Goal: Information Seeking & Learning: Compare options

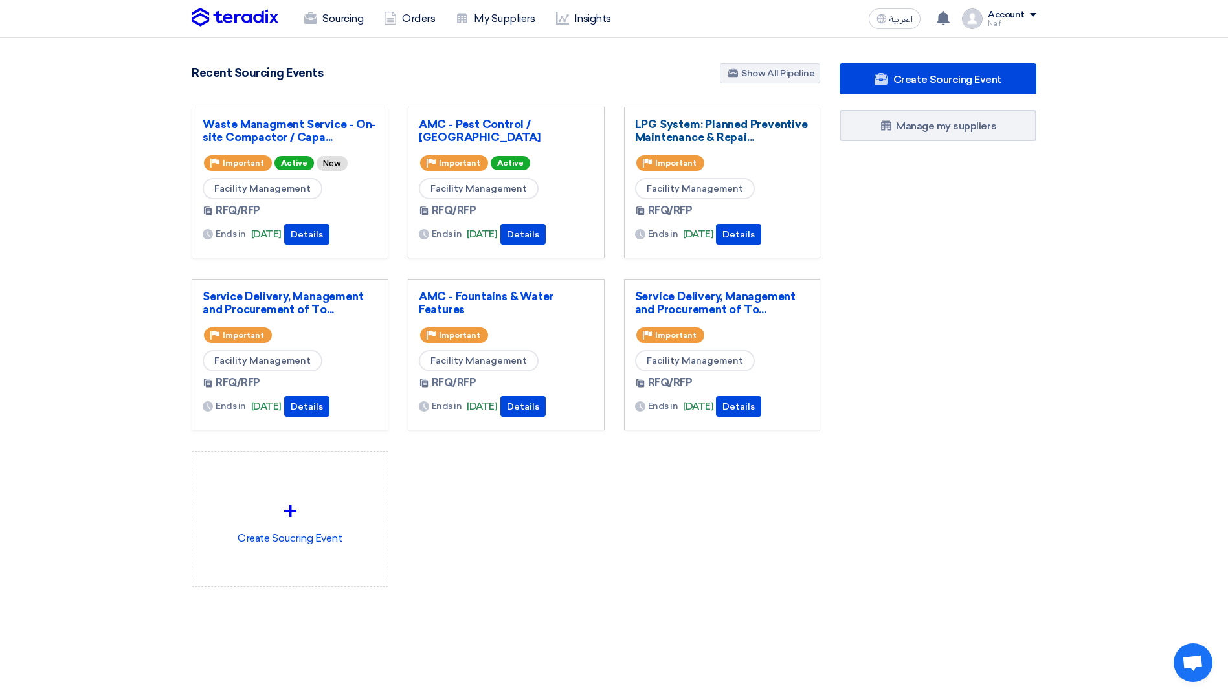
click at [710, 123] on link "LPG System: Planned Preventive Maintenance & Repai..." at bounding box center [722, 131] width 175 height 26
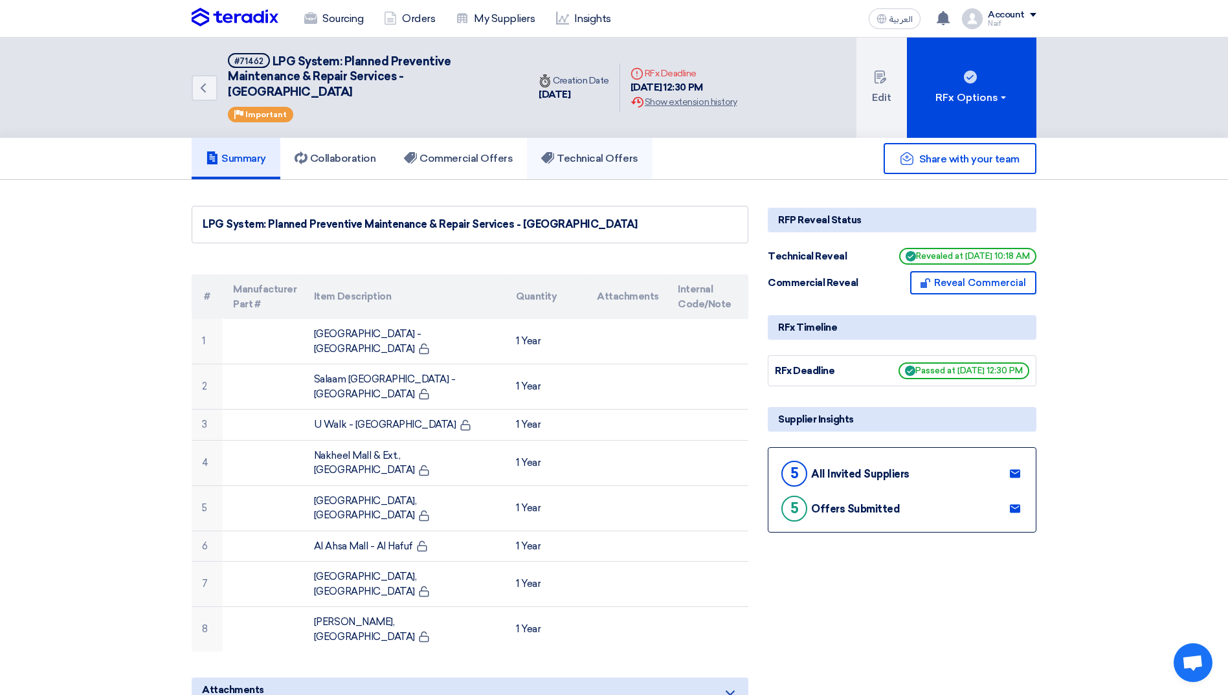
click at [573, 167] on link "Technical Offers" at bounding box center [589, 158] width 125 height 41
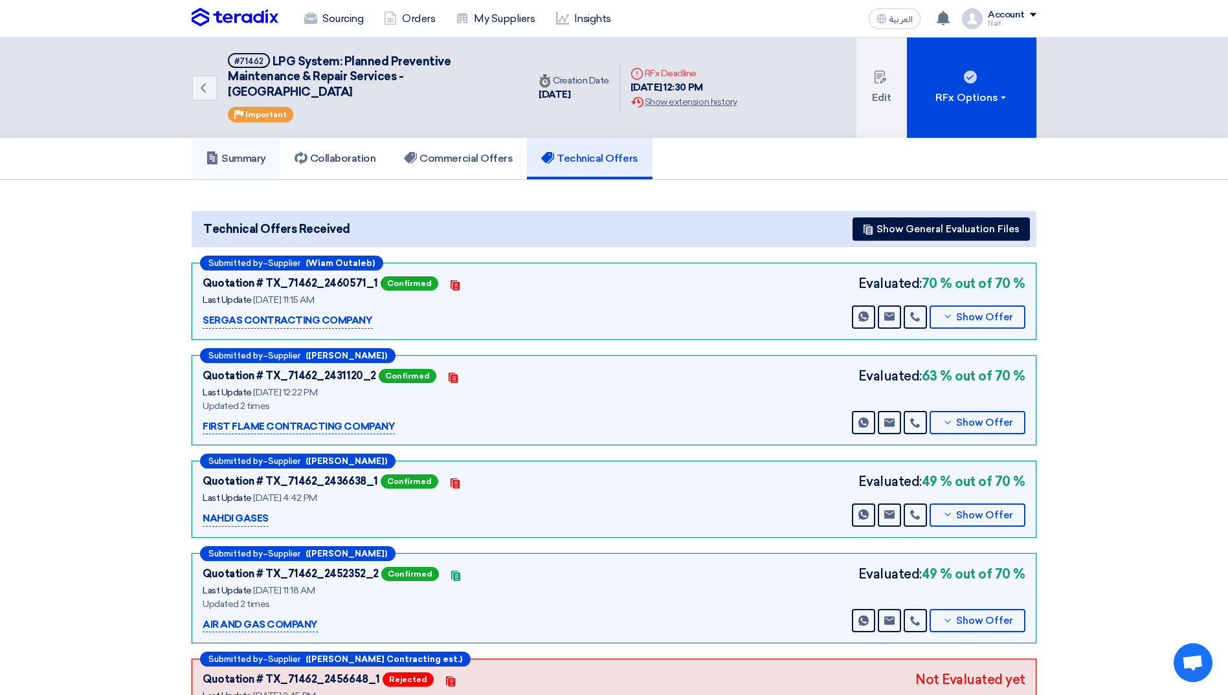
click at [228, 165] on h5 "Summary" at bounding box center [236, 158] width 60 height 13
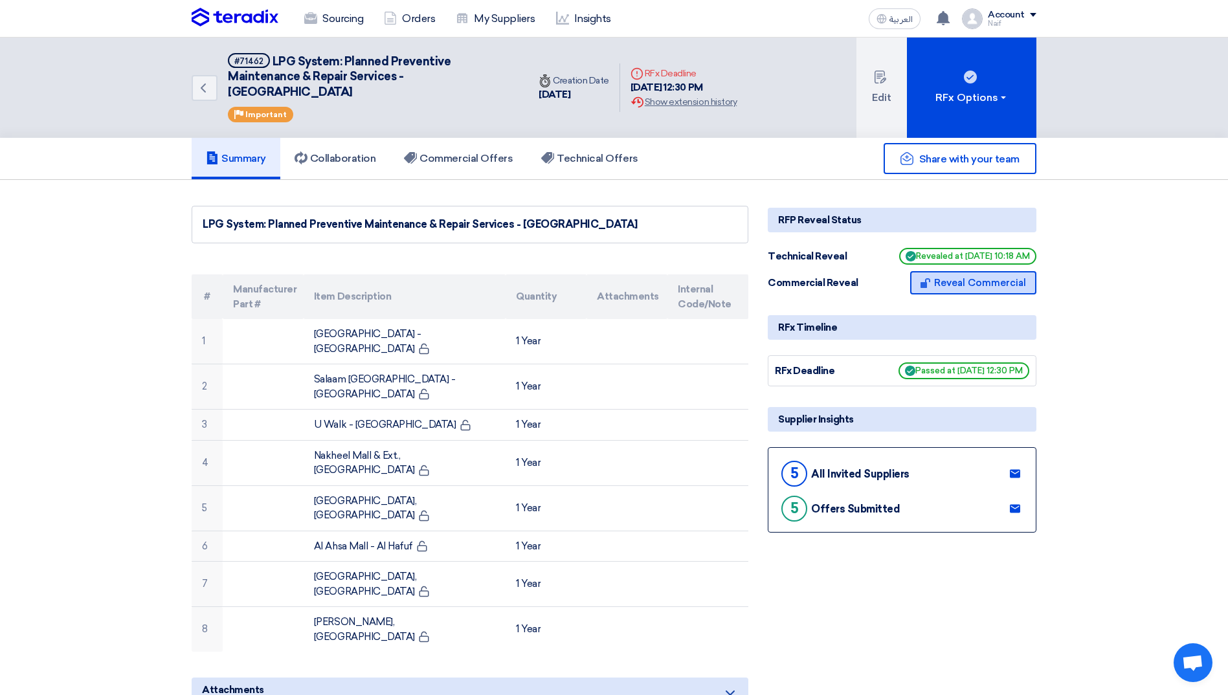
click at [942, 283] on button "Reveal Commercial" at bounding box center [973, 282] width 126 height 23
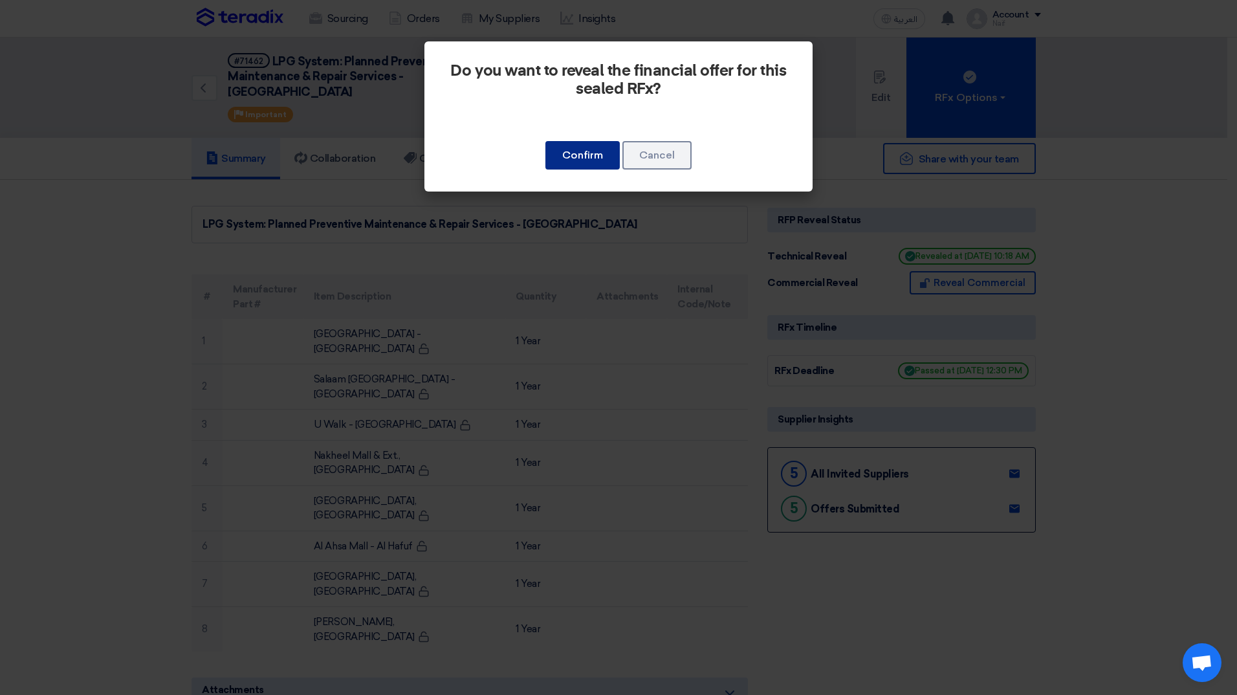
click at [577, 155] on button "Confirm" at bounding box center [582, 155] width 74 height 28
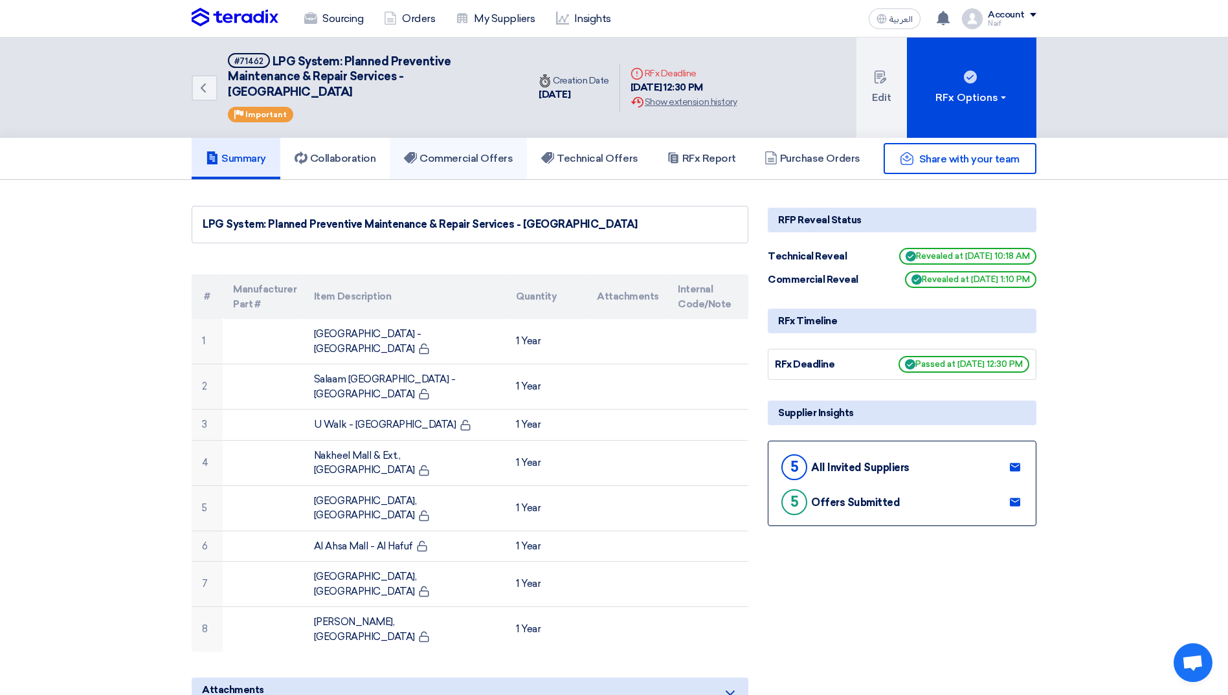
click at [487, 162] on h5 "Commercial Offers" at bounding box center [458, 158] width 109 height 13
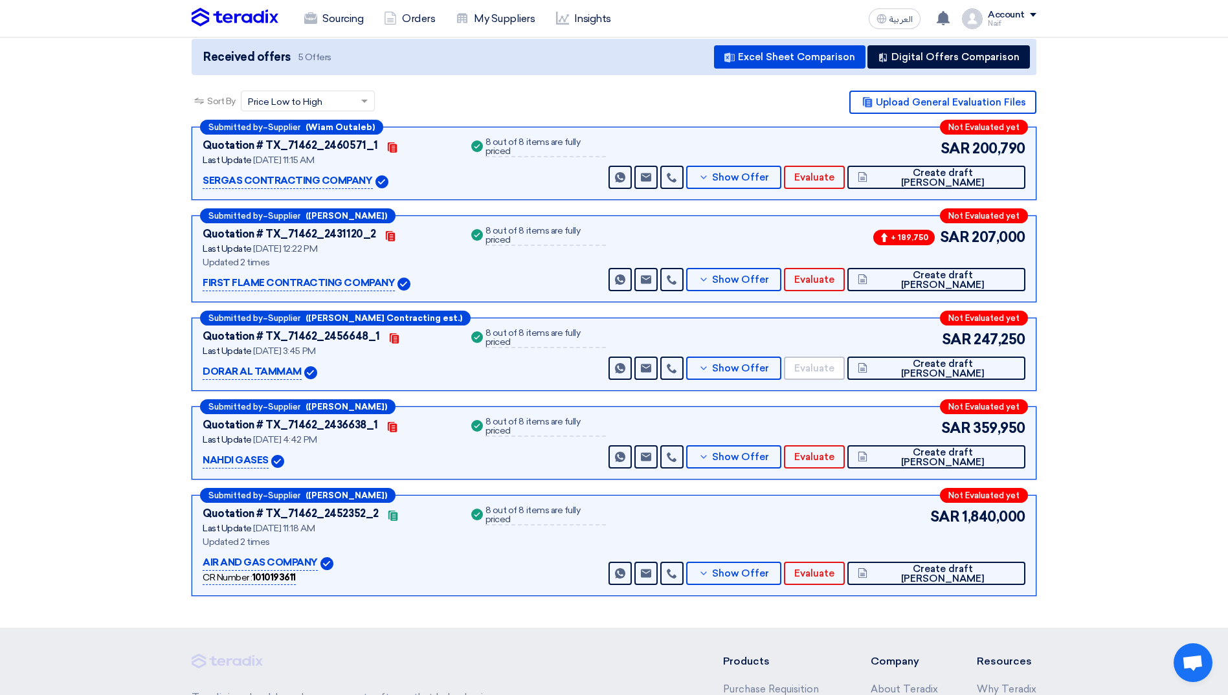
scroll to position [194, 0]
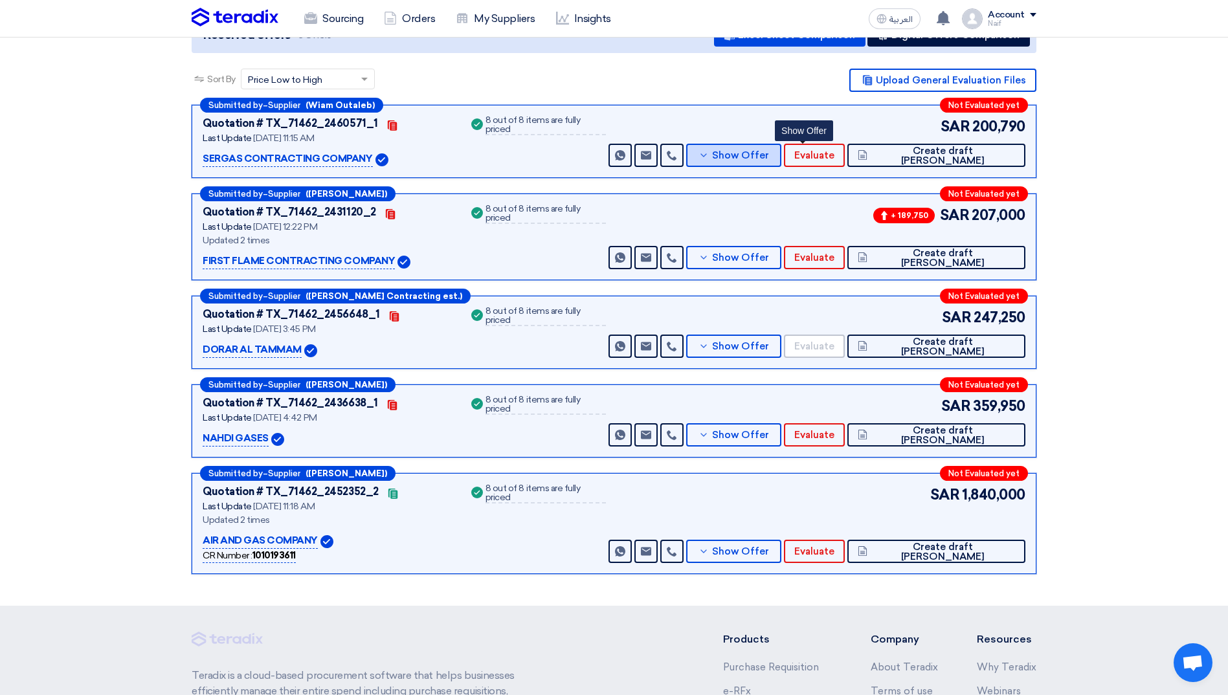
click at [769, 157] on span "Show Offer" at bounding box center [740, 156] width 57 height 10
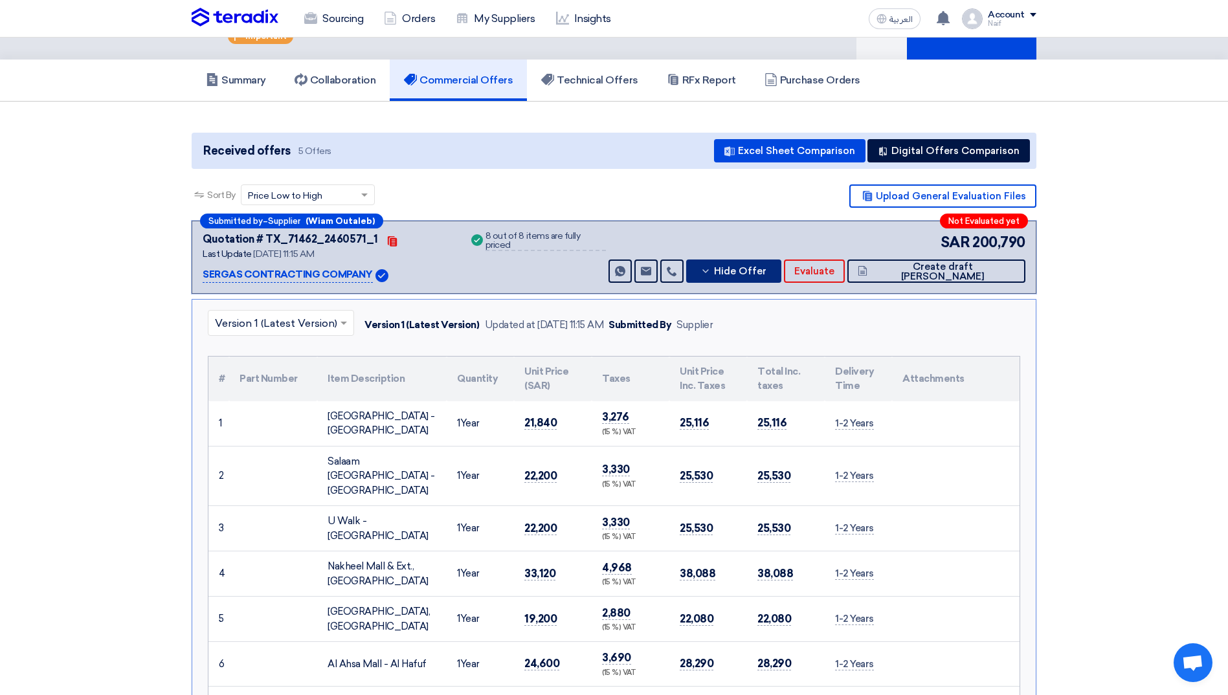
scroll to position [0, 0]
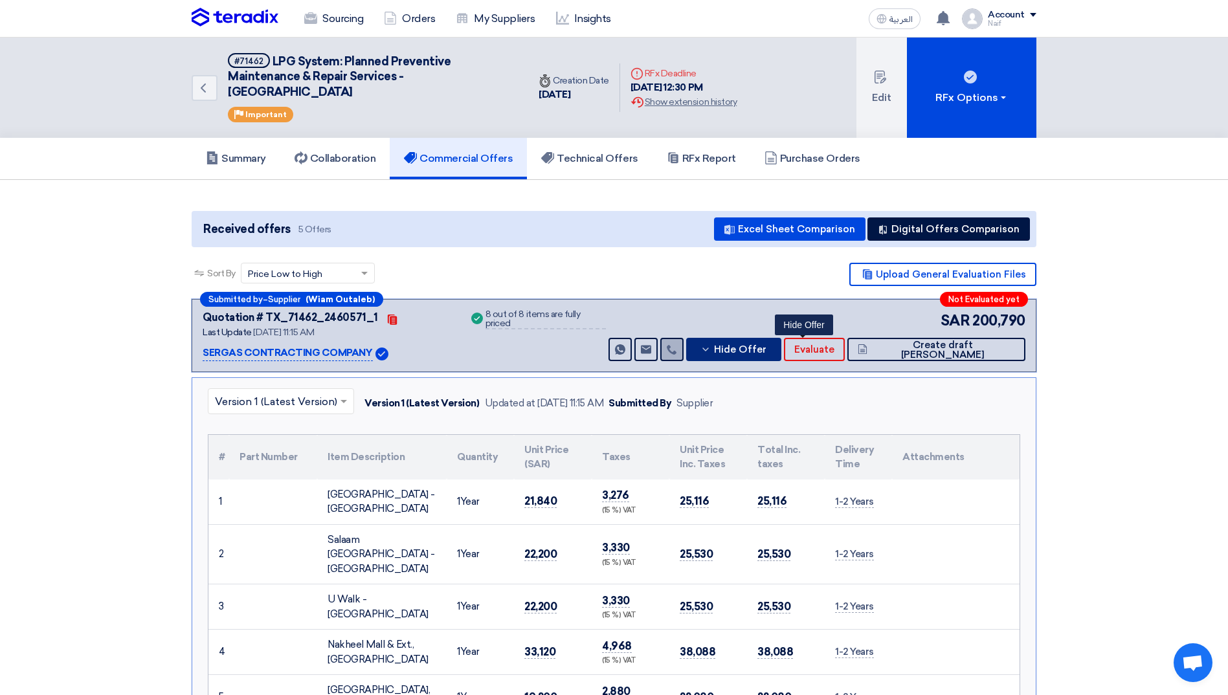
drag, startPoint x: 802, startPoint y: 349, endPoint x: 747, endPoint y: 353, distance: 55.2
click at [766, 349] on span "Hide Offer" at bounding box center [740, 350] width 52 height 10
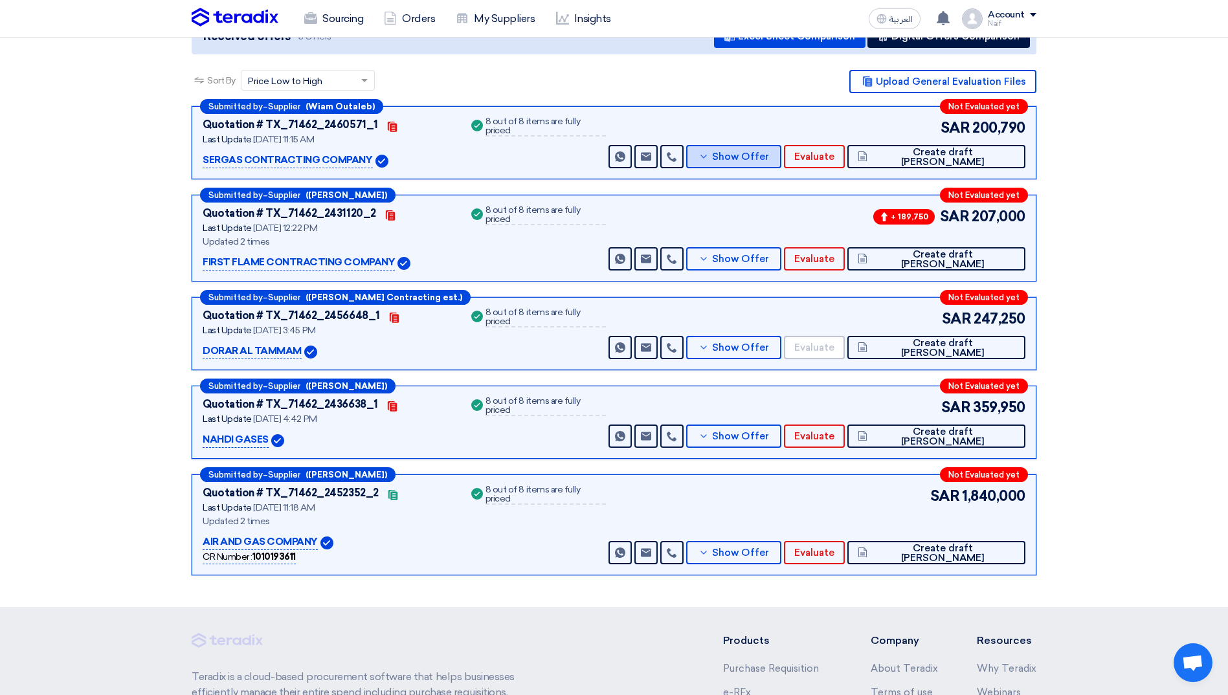
scroll to position [194, 0]
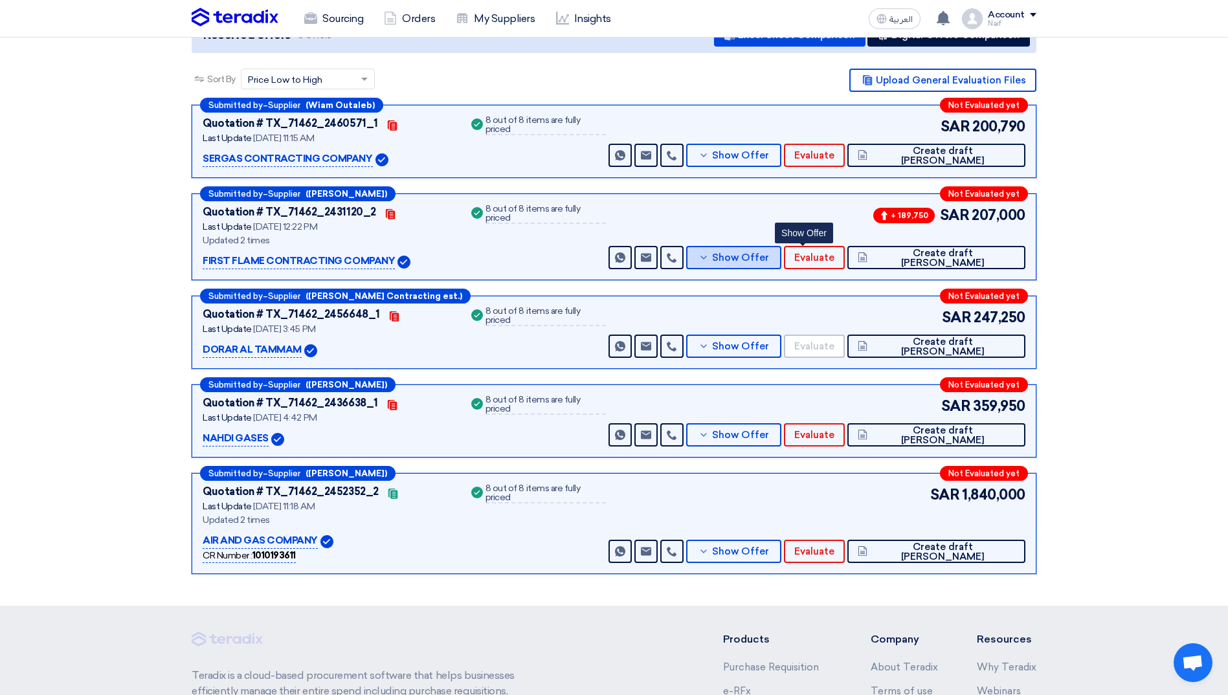
click at [769, 260] on span "Show Offer" at bounding box center [740, 258] width 57 height 10
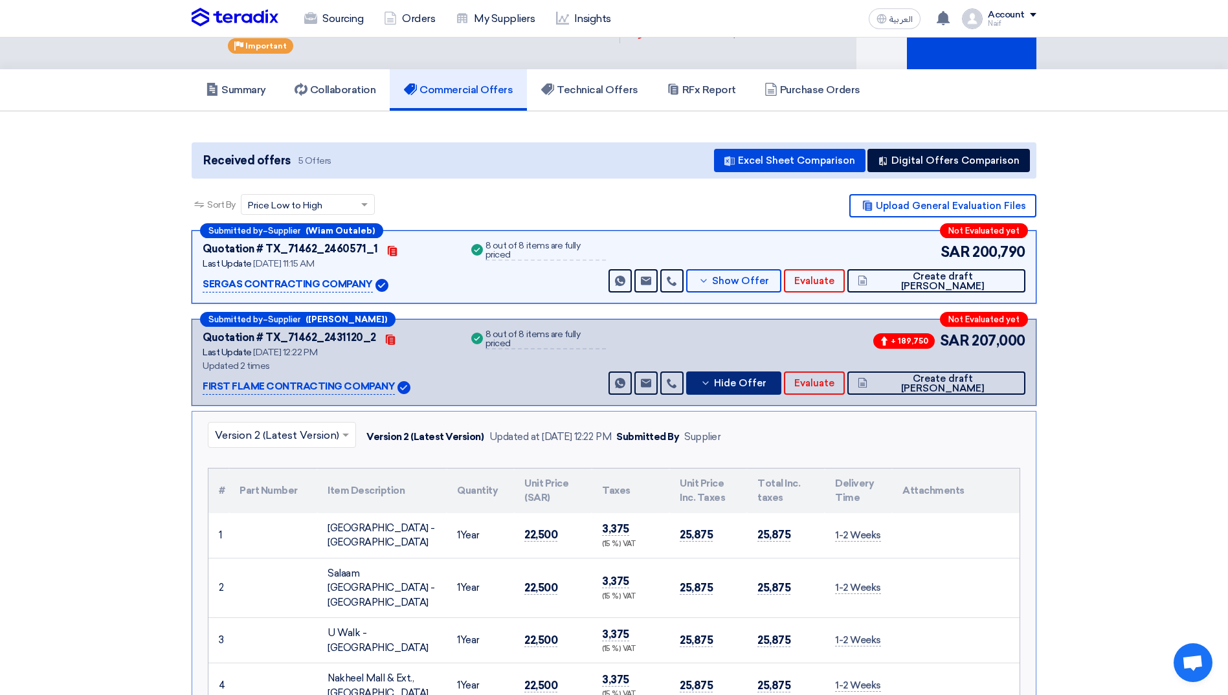
scroll to position [65, 0]
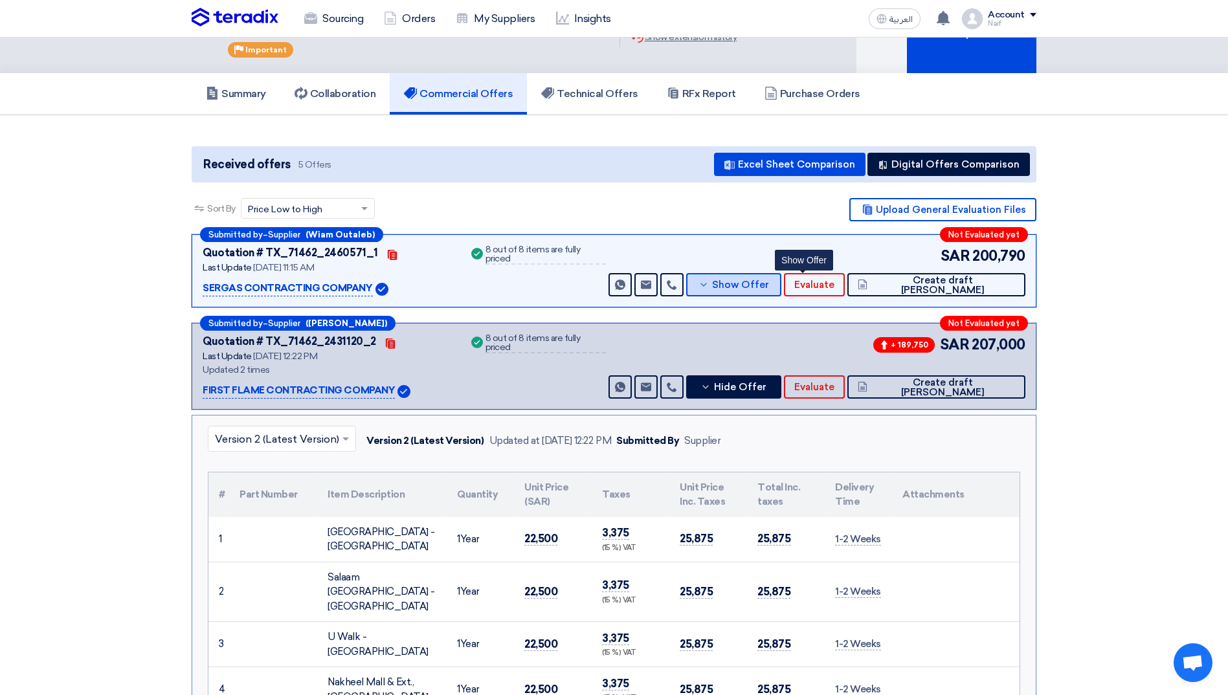
click at [769, 282] on span "Show Offer" at bounding box center [740, 285] width 57 height 10
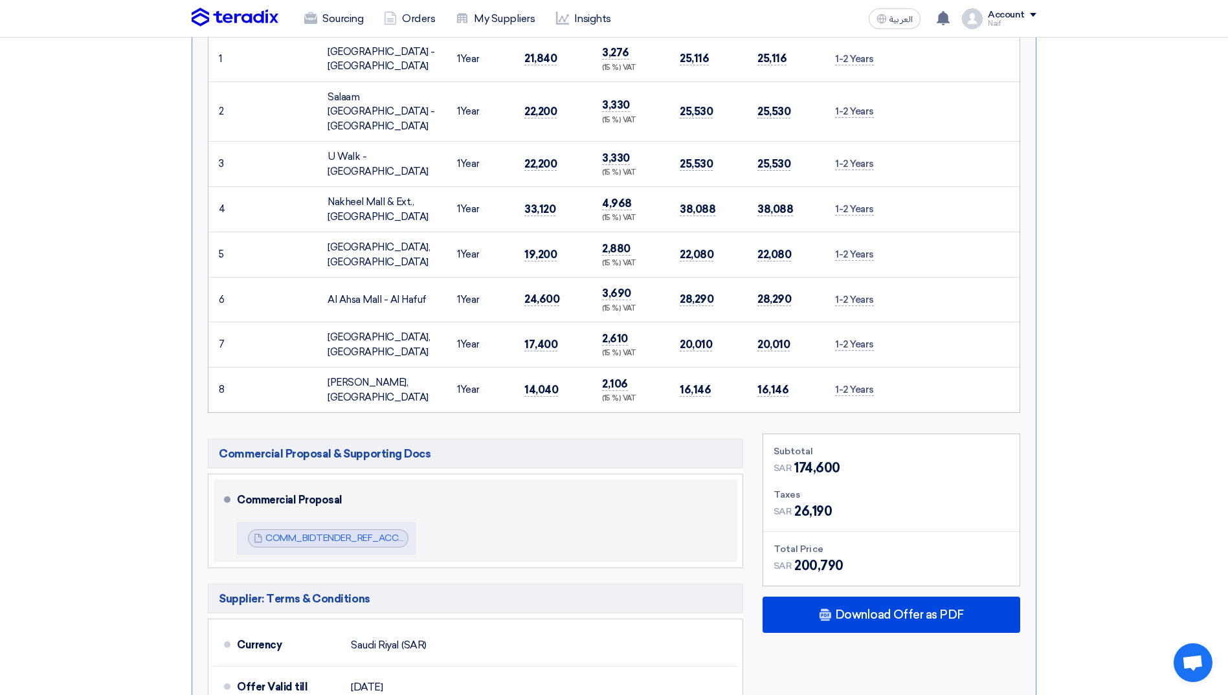
scroll to position [453, 0]
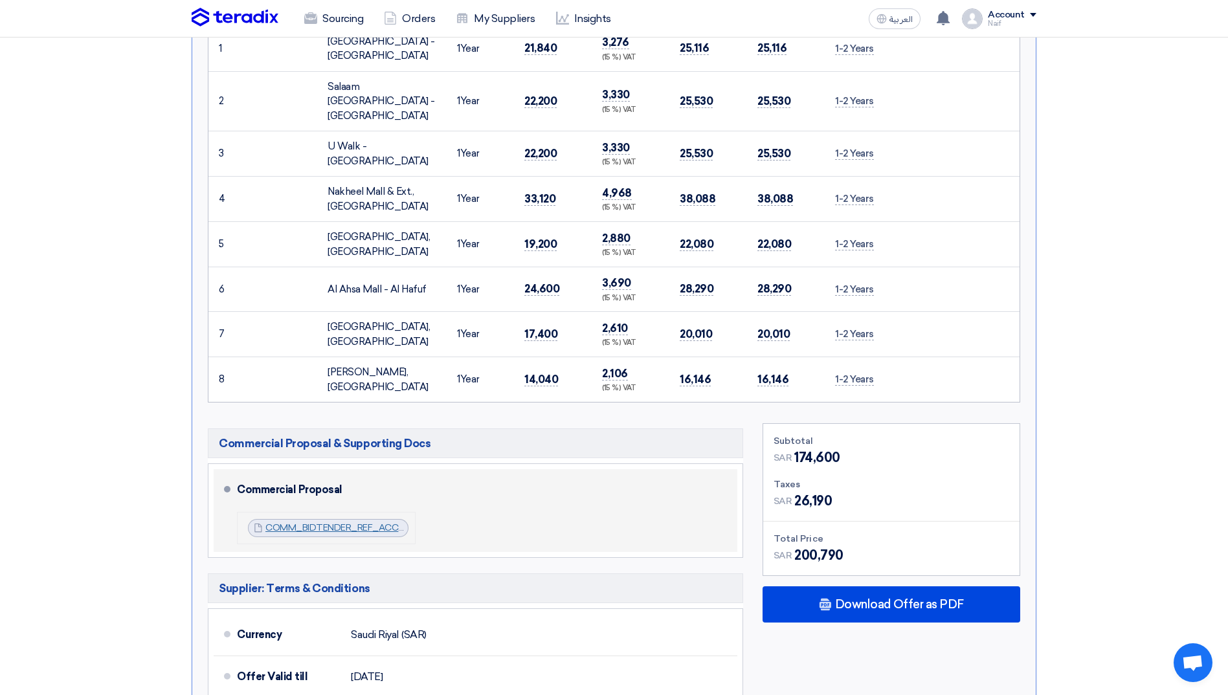
click at [295, 522] on link "COMM_BIDTENDER_REF_ACCOPSFMLPGREP_1759651732381.pdf" at bounding box center [405, 527] width 281 height 11
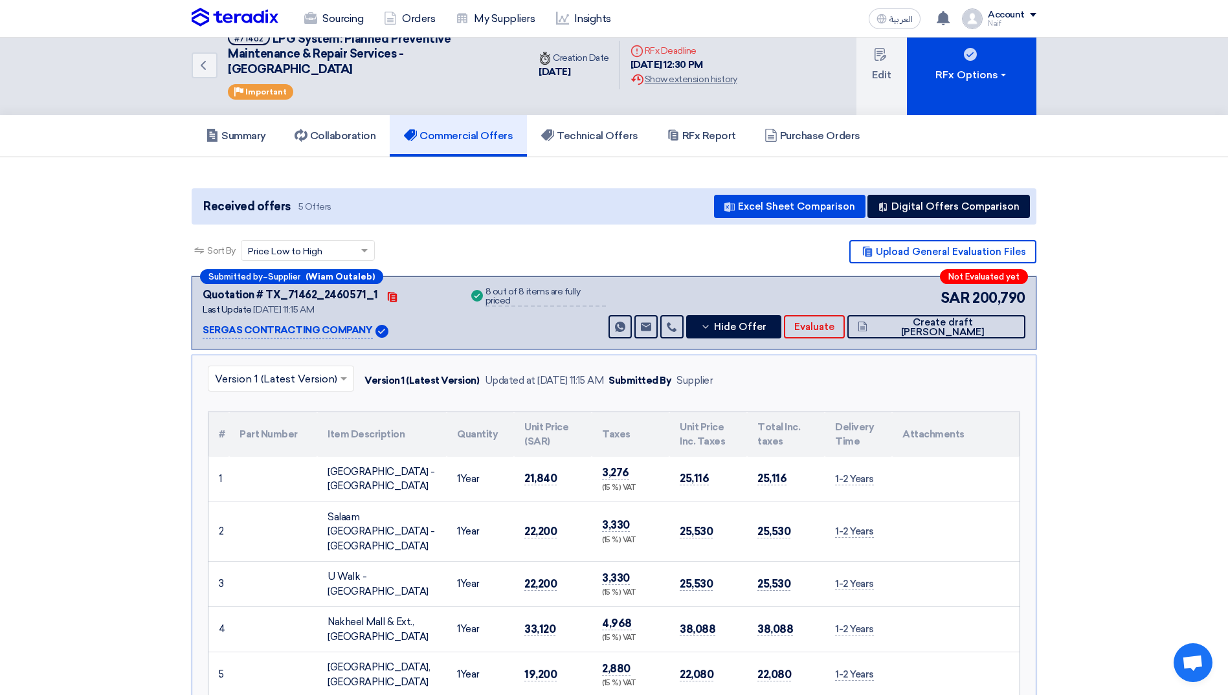
scroll to position [0, 0]
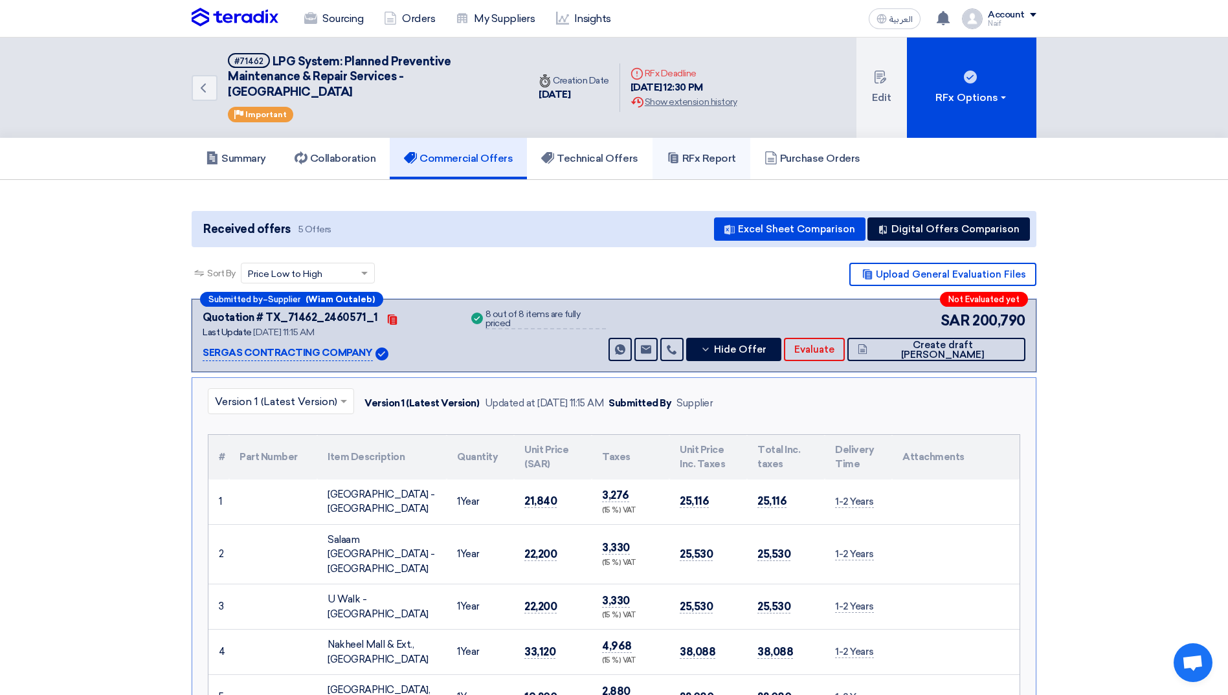
click at [699, 144] on link "RFx Report" at bounding box center [701, 158] width 98 height 41
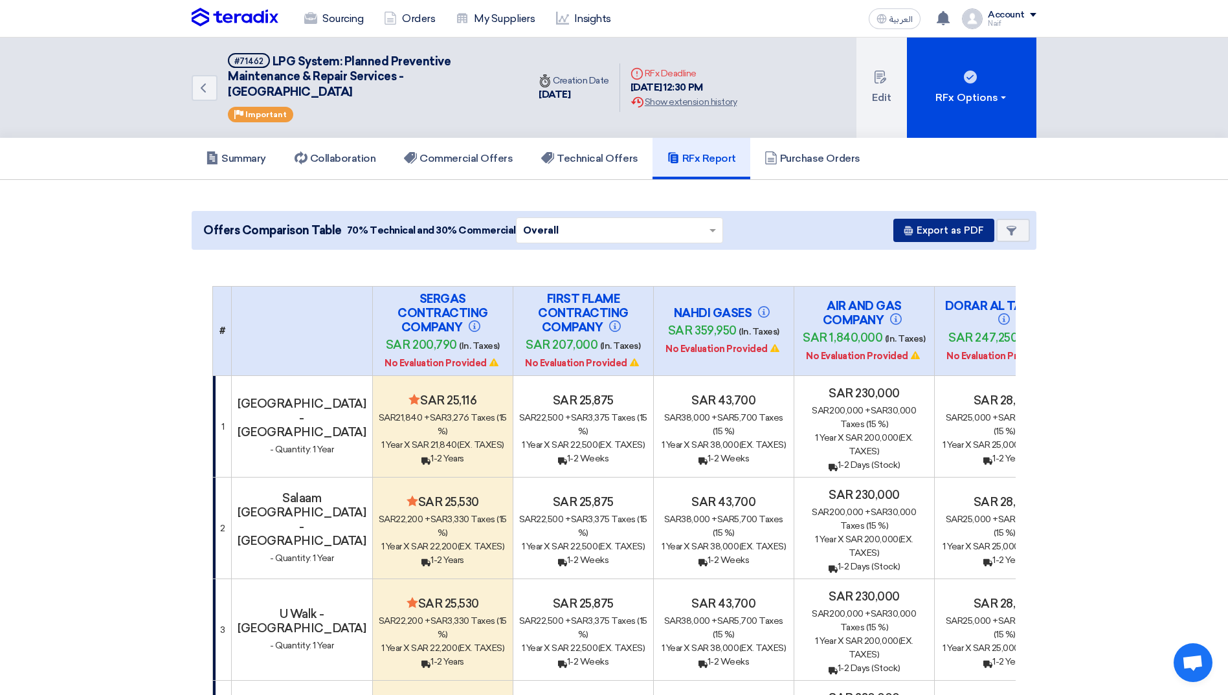
click at [965, 236] on button "Export as PDF" at bounding box center [943, 230] width 101 height 23
drag, startPoint x: 273, startPoint y: 165, endPoint x: 233, endPoint y: 190, distance: 47.4
click at [273, 165] on link "Summary" at bounding box center [236, 158] width 89 height 41
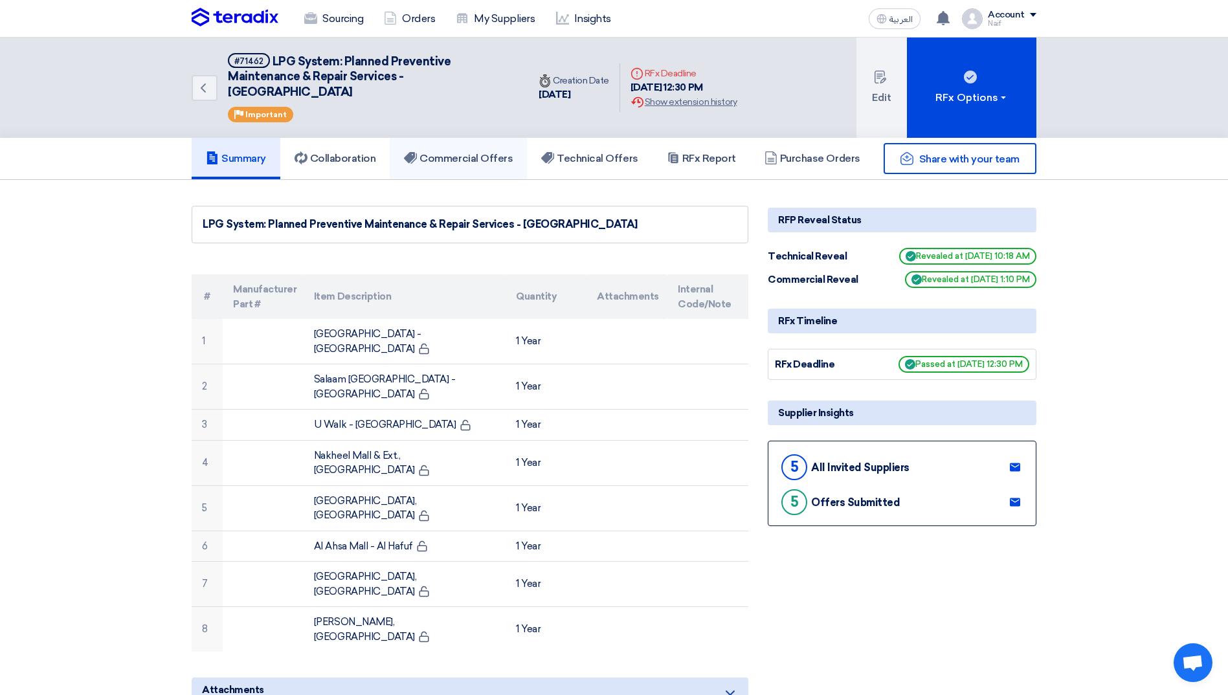
click at [485, 168] on link "Commercial Offers" at bounding box center [458, 158] width 137 height 41
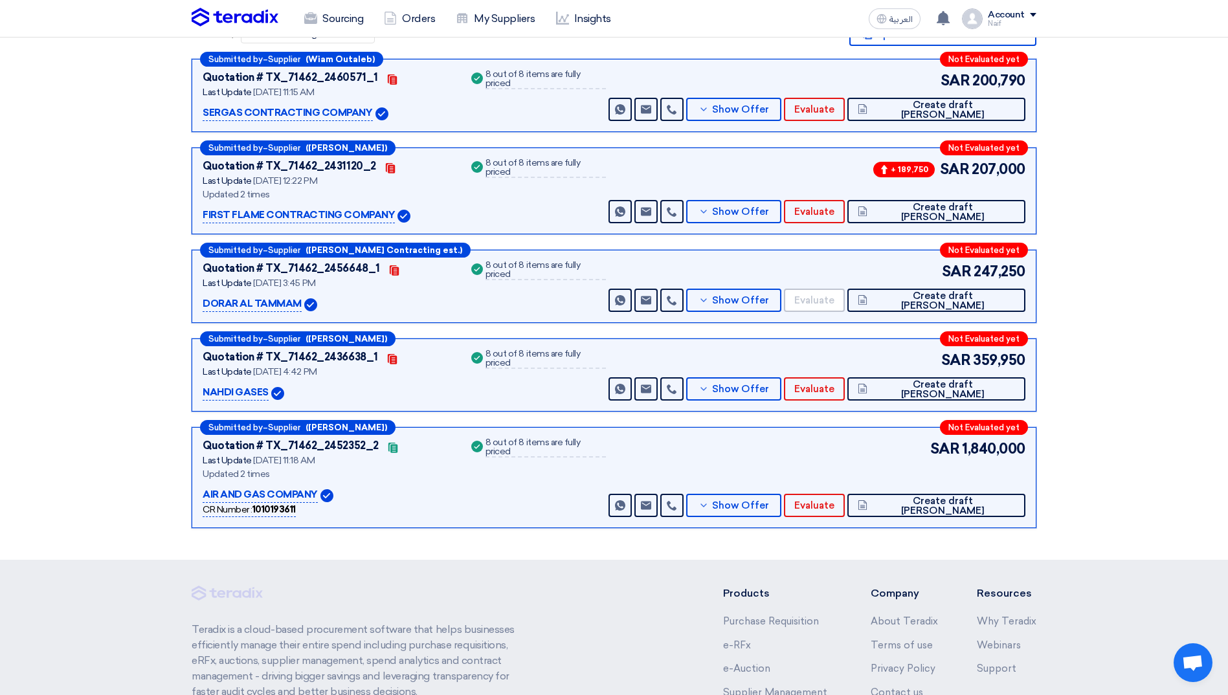
scroll to position [324, 0]
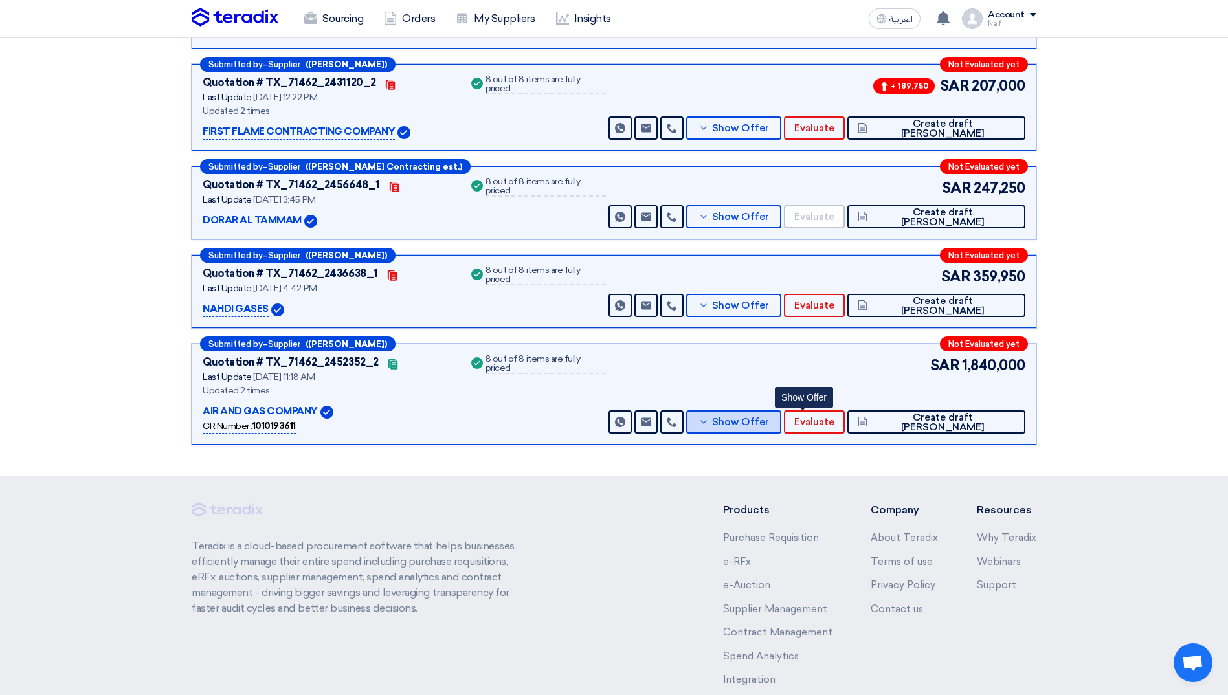
click at [769, 420] on span "Show Offer" at bounding box center [740, 422] width 57 height 10
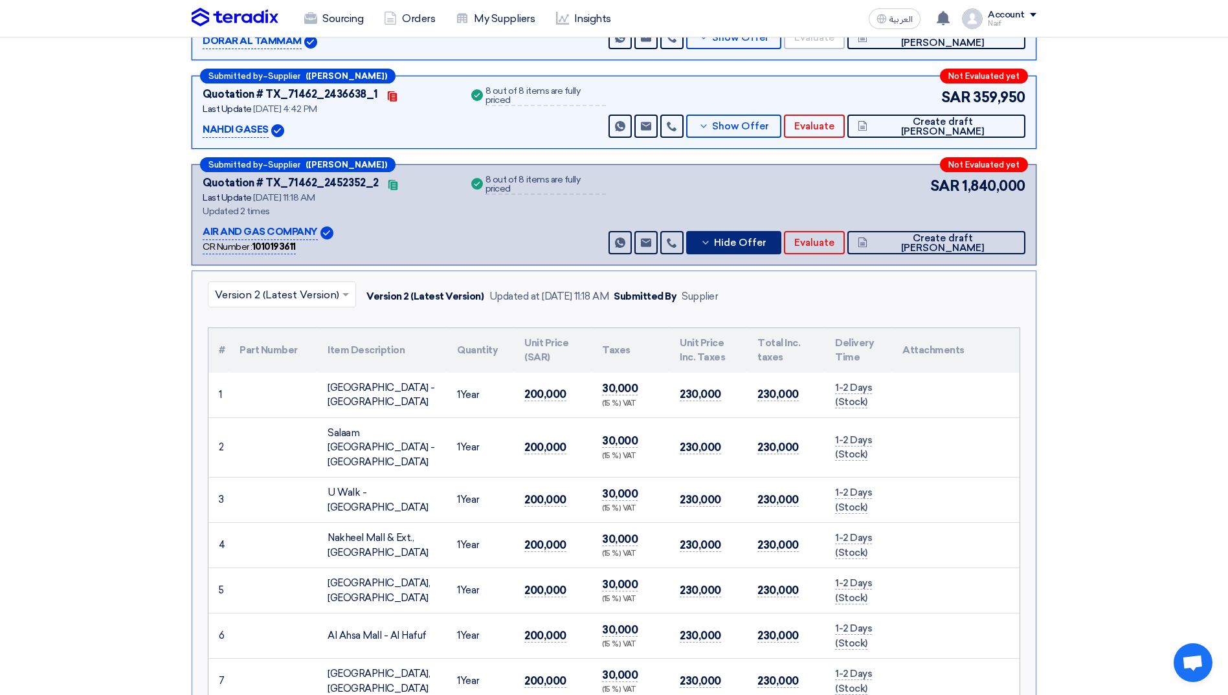
scroll to position [453, 0]
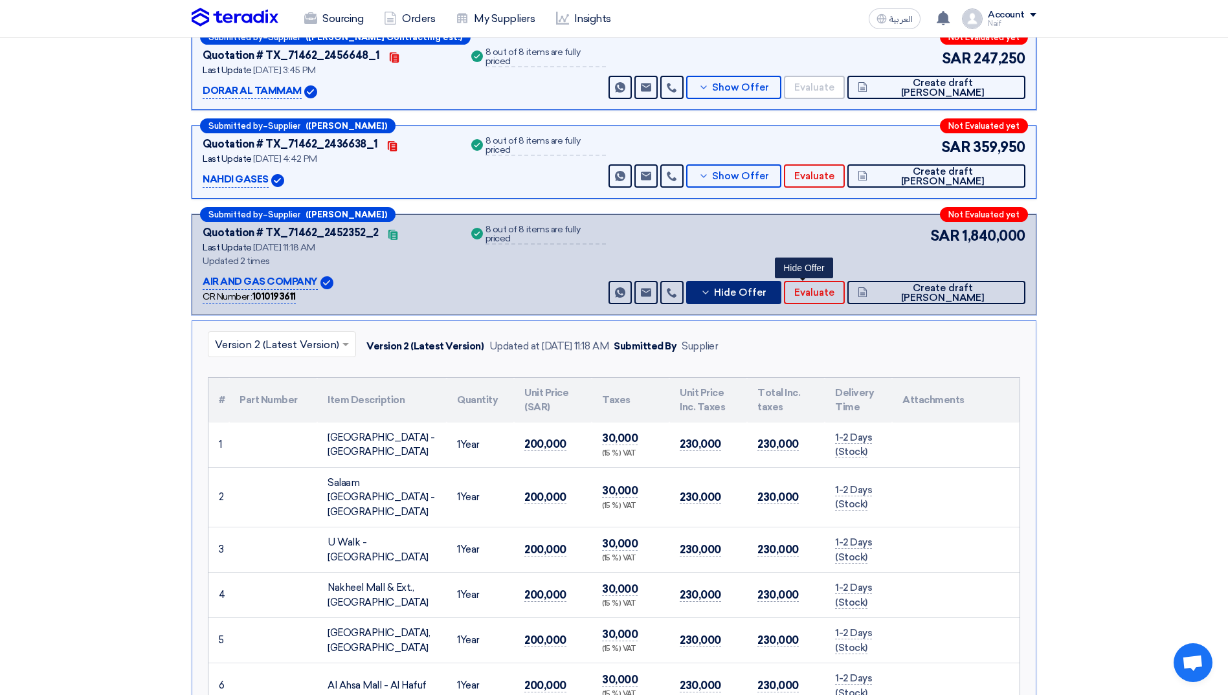
click at [766, 297] on span "Hide Offer" at bounding box center [740, 293] width 52 height 10
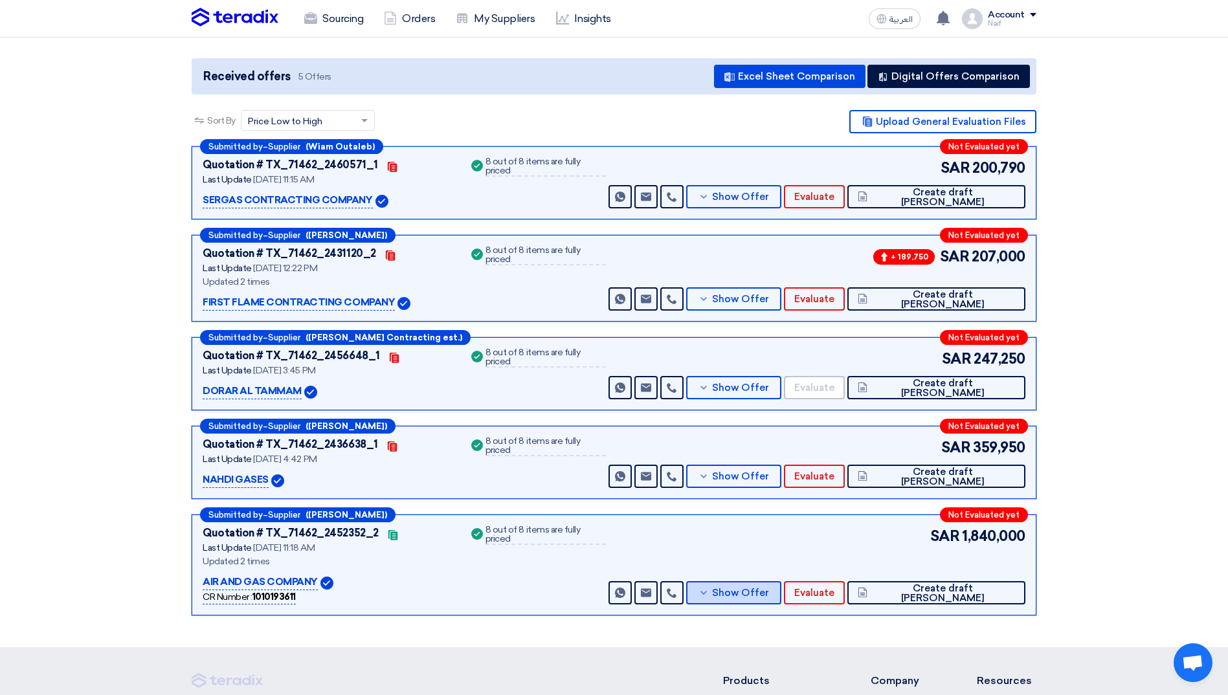
scroll to position [139, 0]
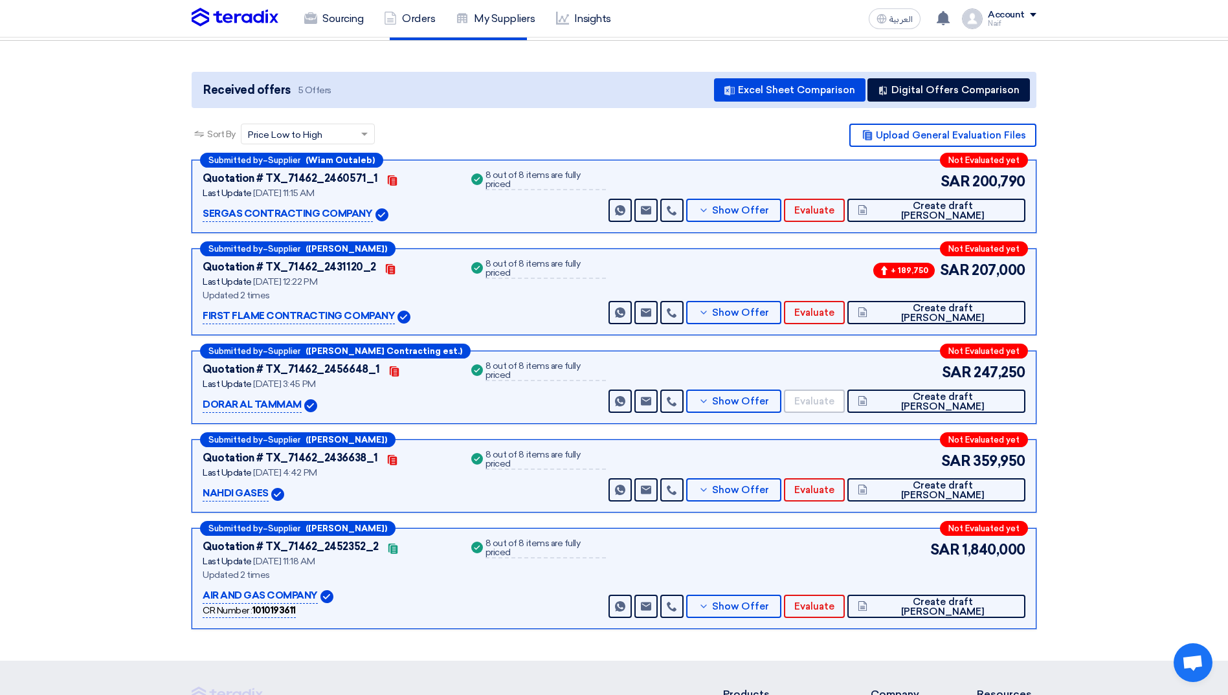
click at [1097, 376] on section "Received offers 5 Offers Excel Sheet Comparison Digital Offers Comparison Sort …" at bounding box center [614, 351] width 1228 height 620
click at [769, 316] on span "Show Offer" at bounding box center [740, 313] width 57 height 10
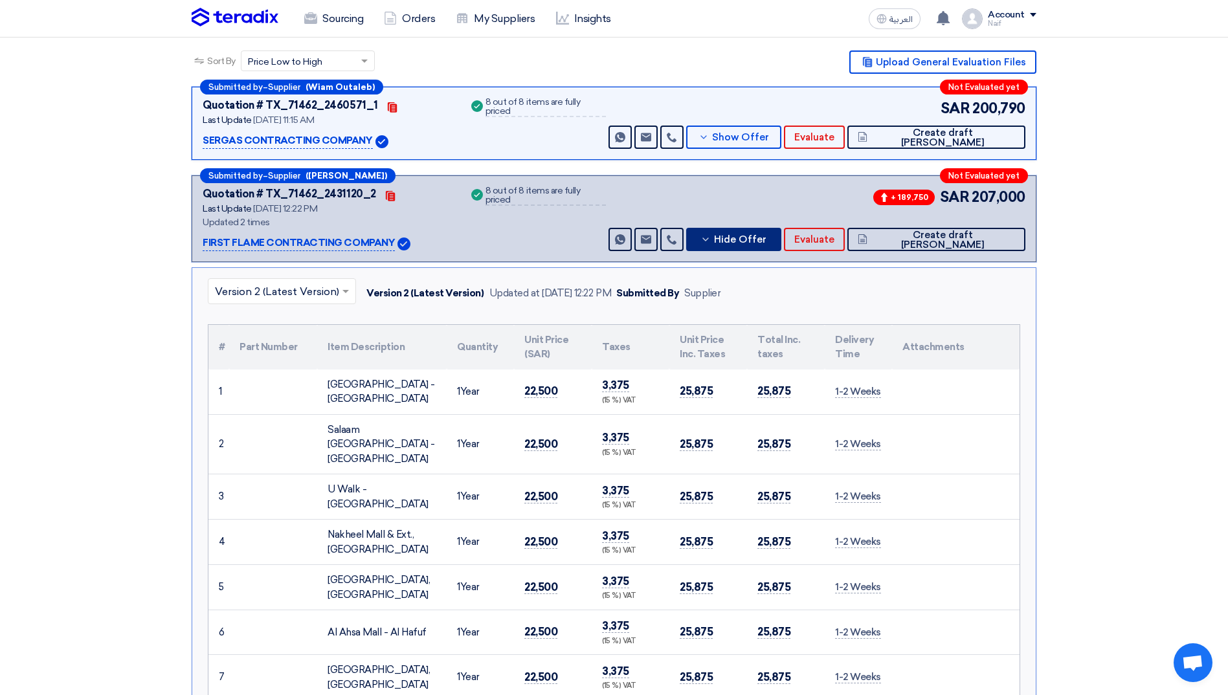
scroll to position [463, 0]
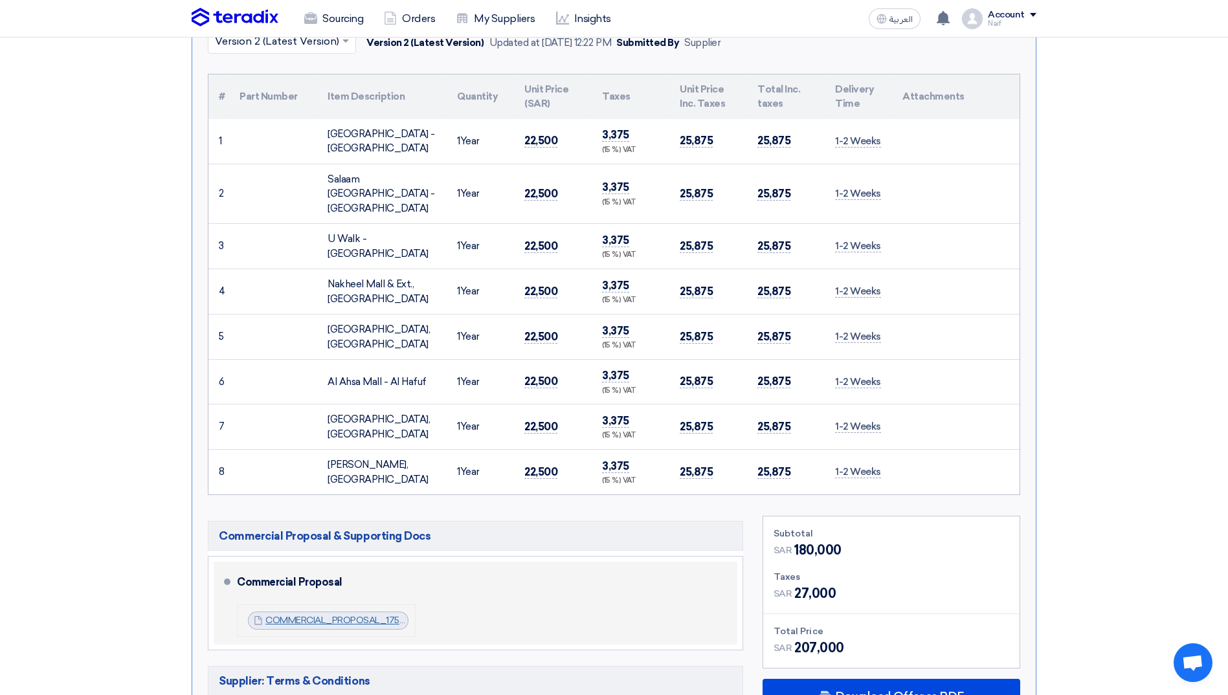
click at [316, 615] on link "COMMERCIAL_PROPOSAL_1758721515899.pdf" at bounding box center [364, 620] width 198 height 11
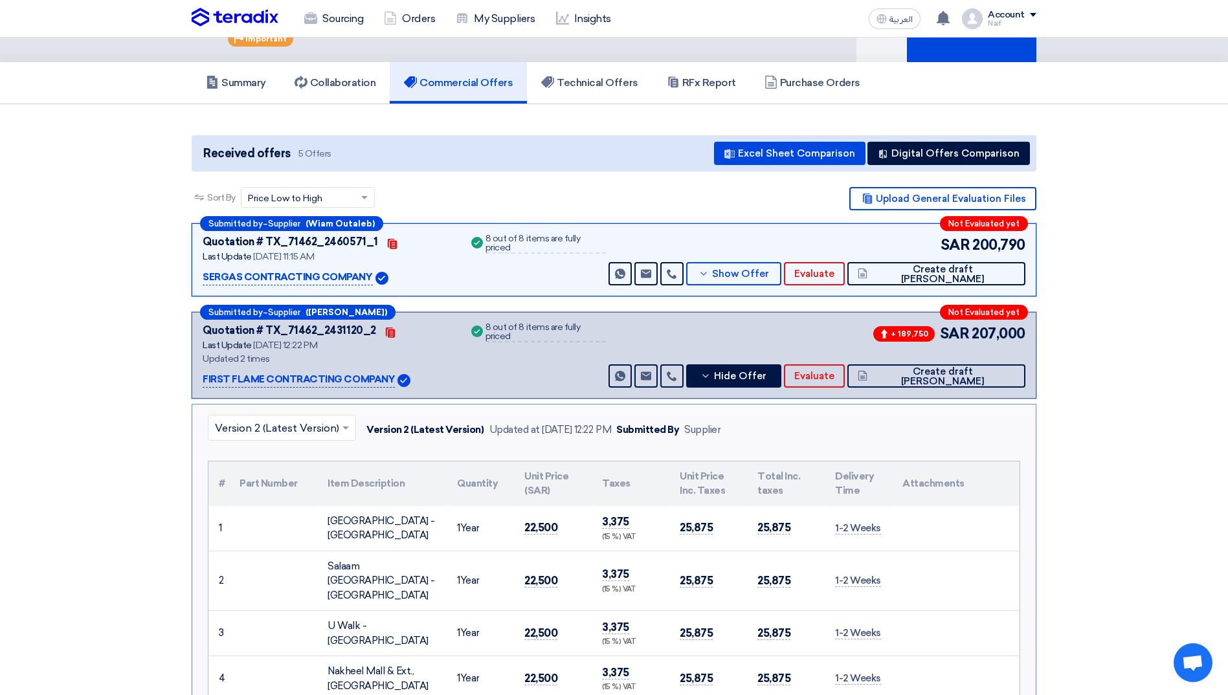
scroll to position [74, 0]
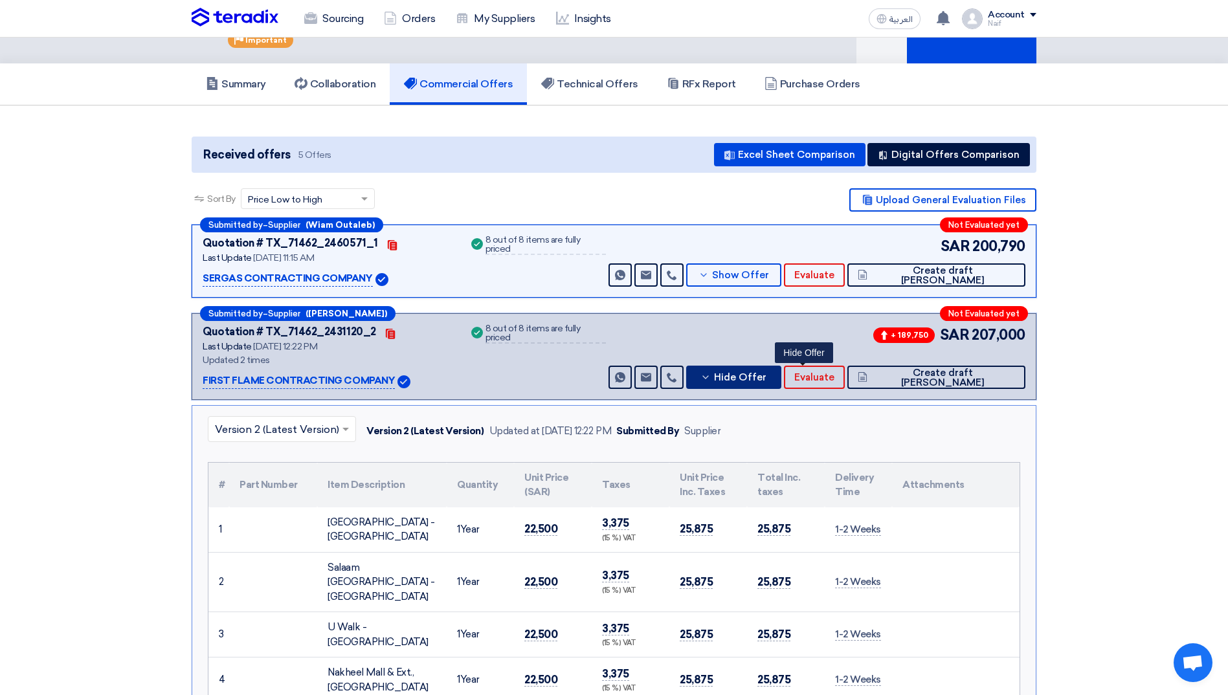
click at [780, 386] on button "Hide Offer" at bounding box center [733, 377] width 94 height 23
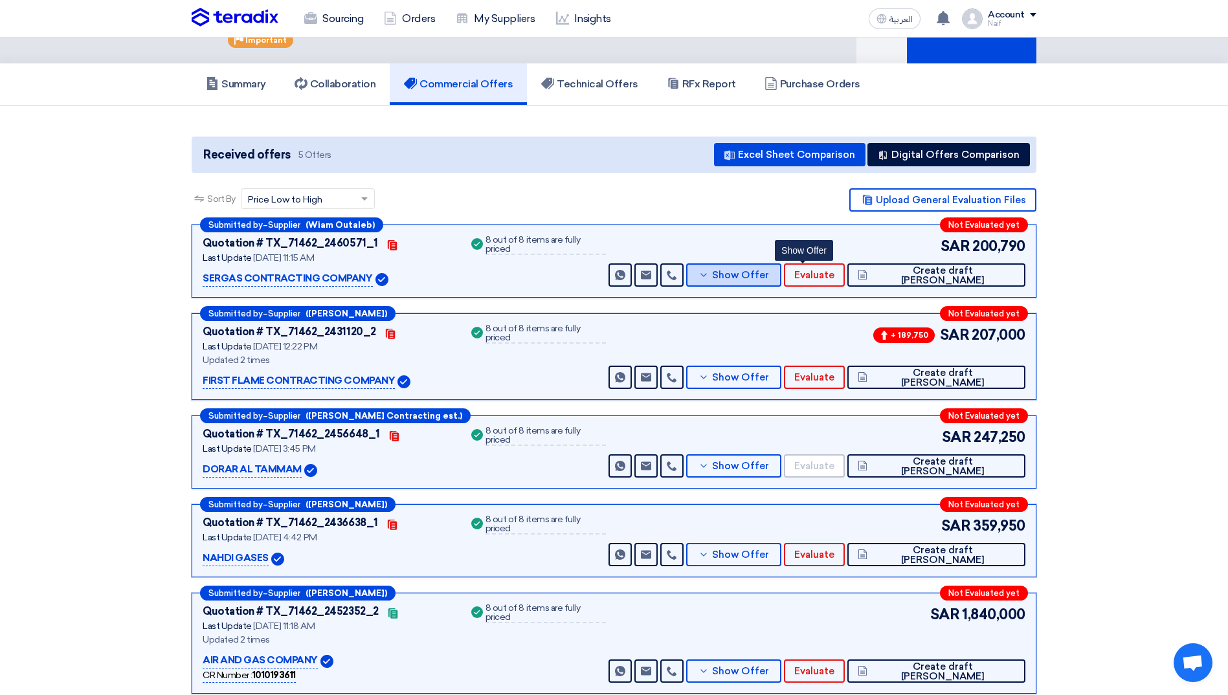
click at [769, 280] on span "Show Offer" at bounding box center [740, 275] width 57 height 10
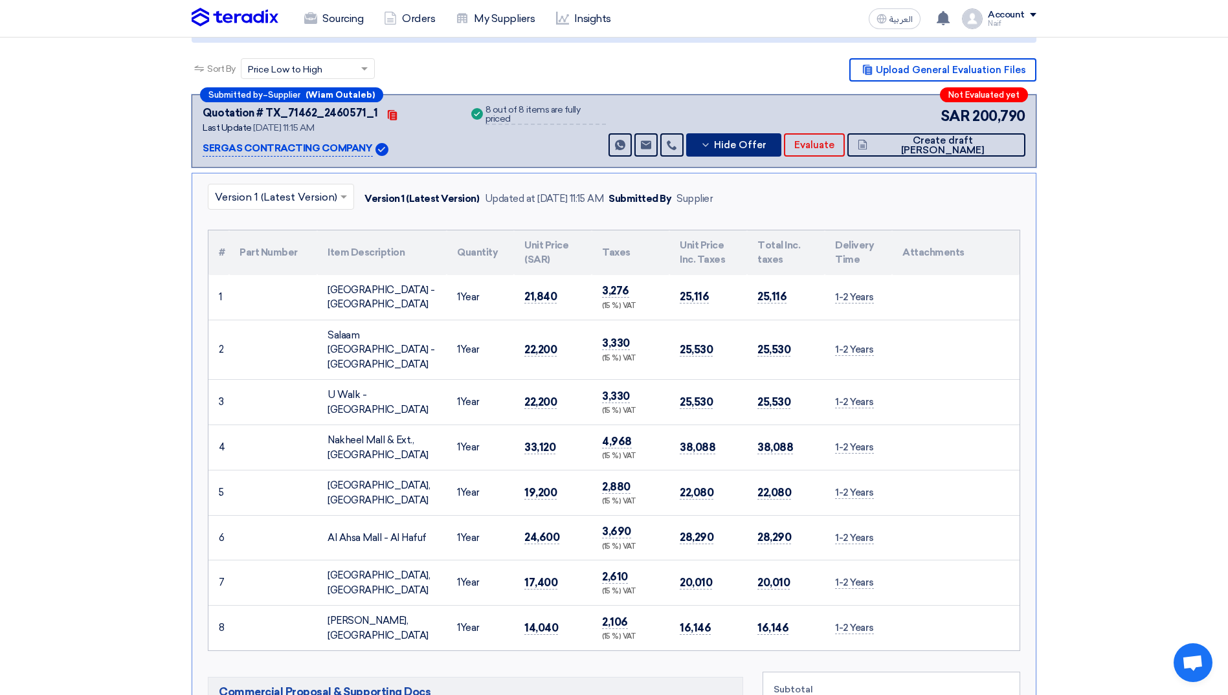
scroll to position [204, 0]
click at [766, 151] on span "Hide Offer" at bounding box center [740, 146] width 52 height 10
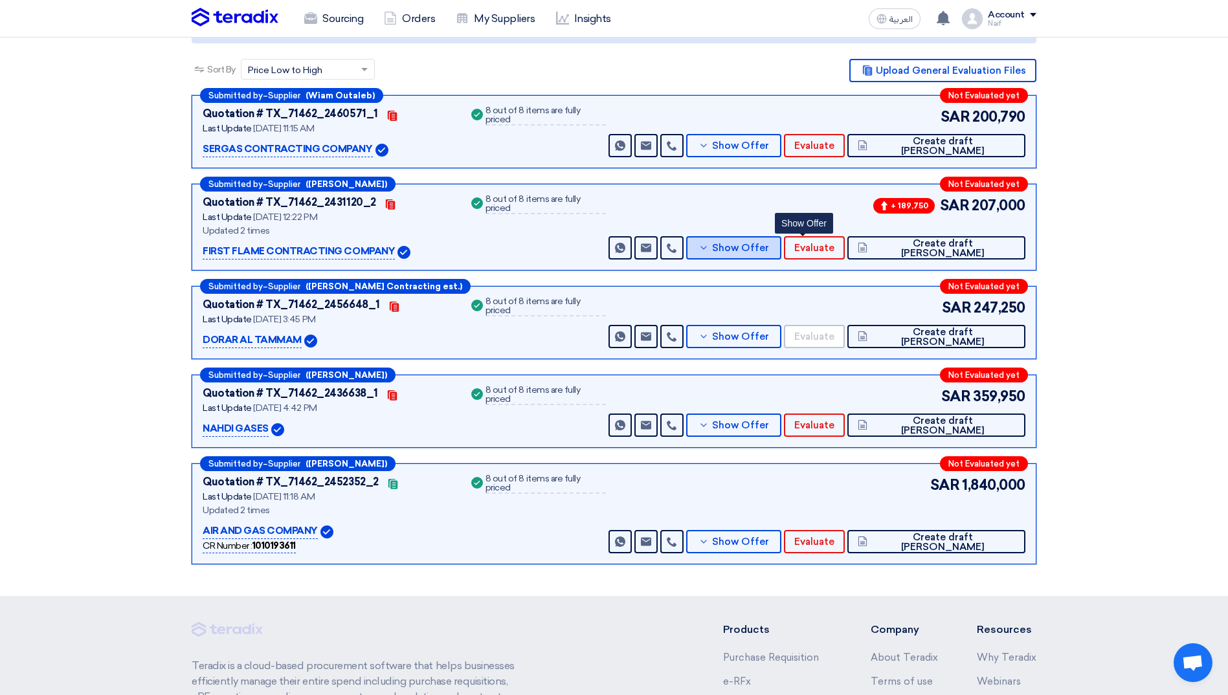
click at [780, 237] on button "Show Offer" at bounding box center [733, 247] width 94 height 23
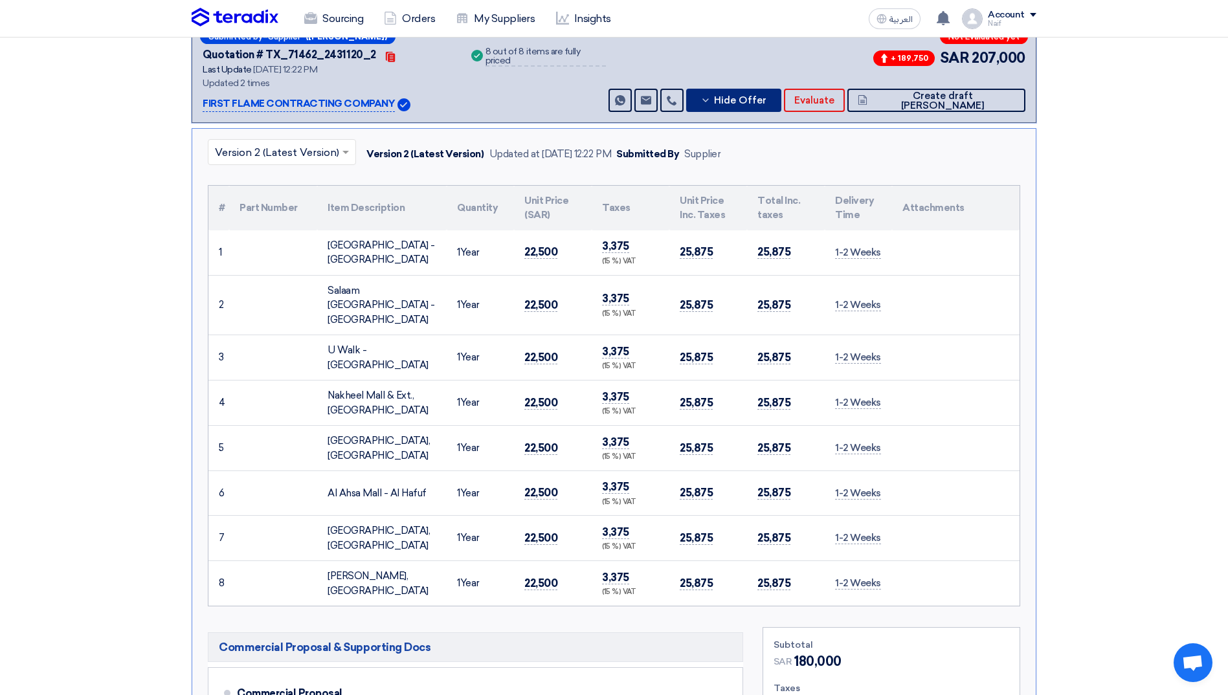
scroll to position [139, 0]
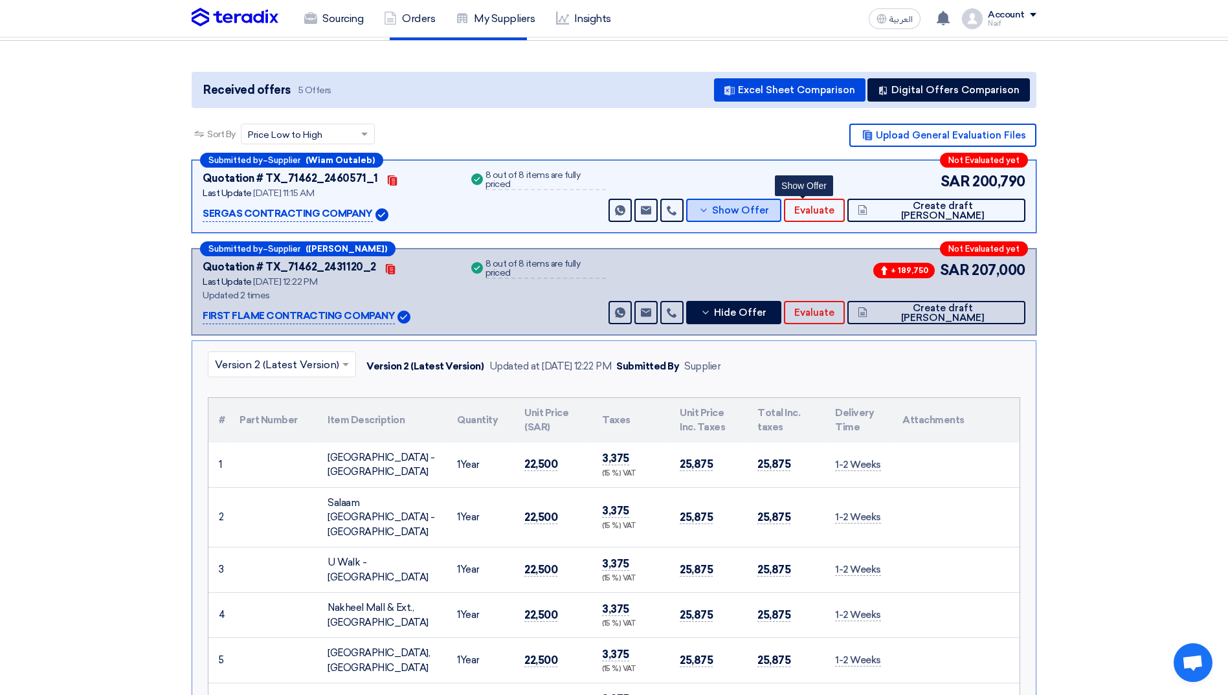
click at [780, 200] on button "Show Offer" at bounding box center [733, 210] width 94 height 23
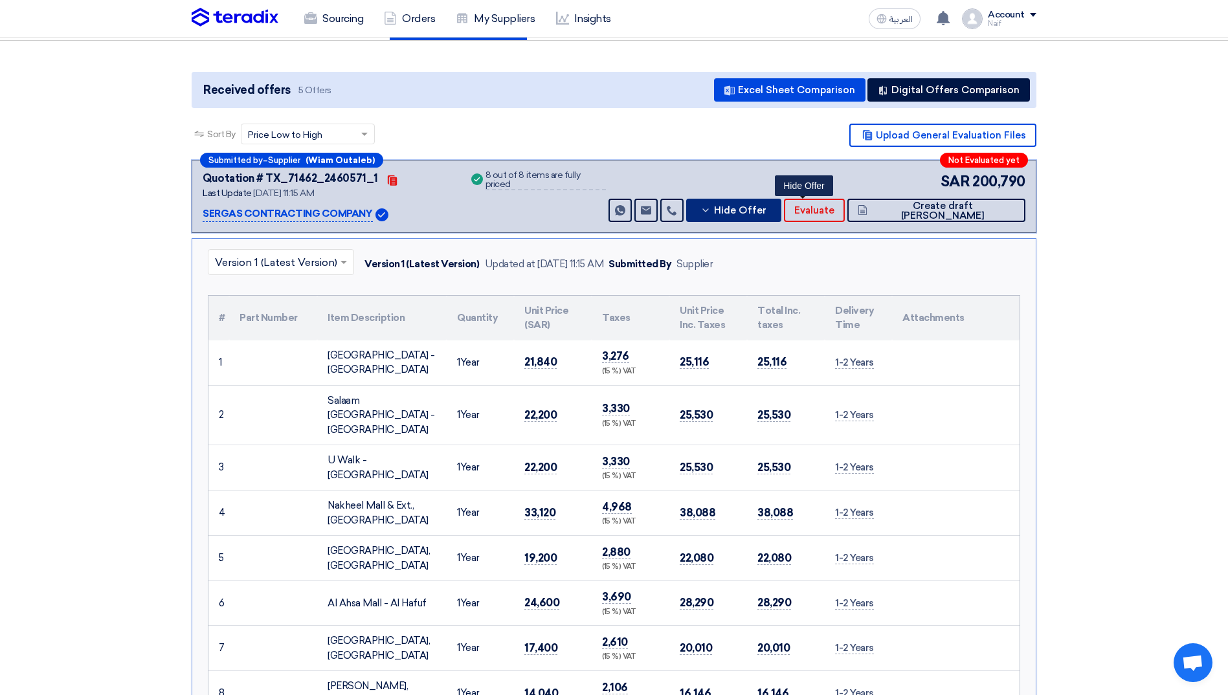
click at [766, 215] on span "Hide Offer" at bounding box center [740, 211] width 52 height 10
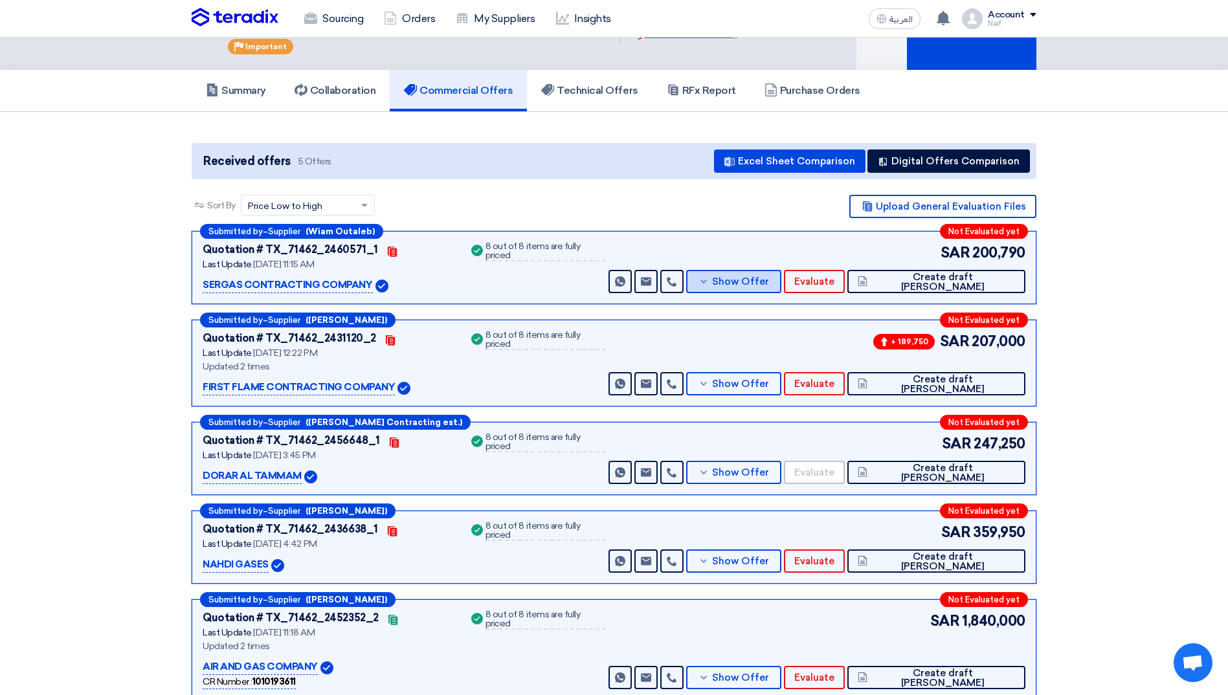
scroll to position [0, 0]
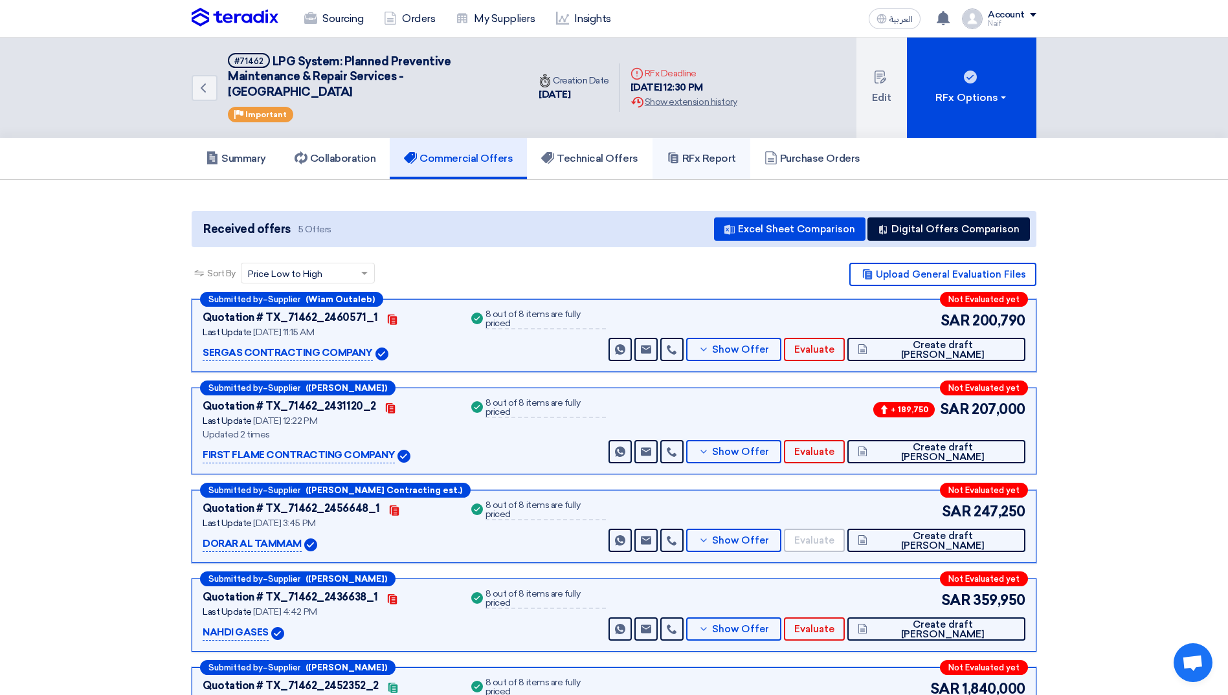
click at [732, 145] on link "RFx Report" at bounding box center [701, 158] width 98 height 41
